Goal: Navigation & Orientation: Find specific page/section

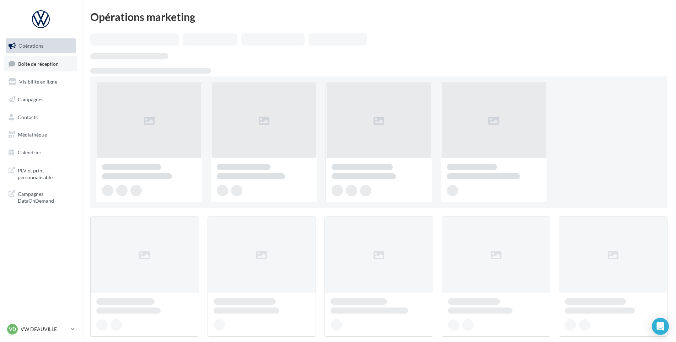
click at [63, 68] on link "Boîte de réception" at bounding box center [40, 63] width 73 height 15
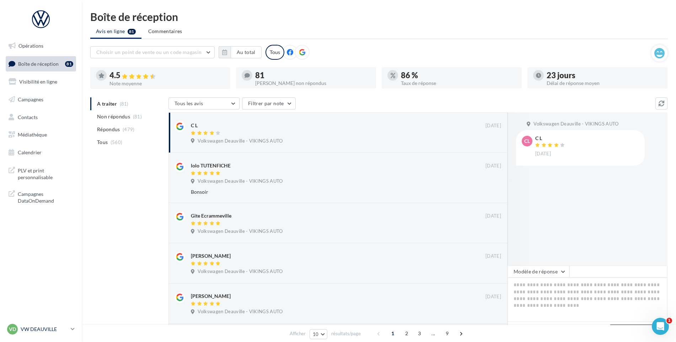
click at [42, 330] on p "VW DEAUVILLE" at bounding box center [44, 329] width 47 height 7
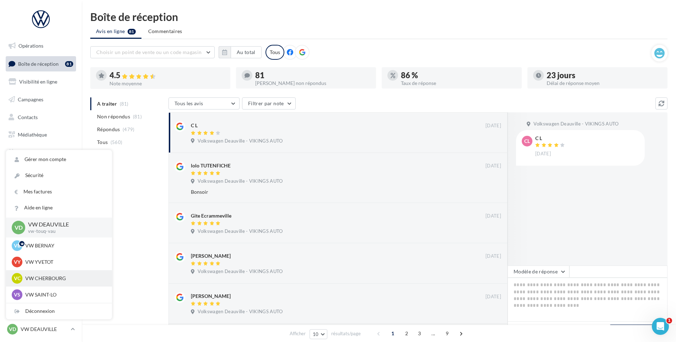
click at [48, 280] on p "VW CHERBOURG" at bounding box center [64, 278] width 78 height 7
